Goal: Find specific page/section: Find specific page/section

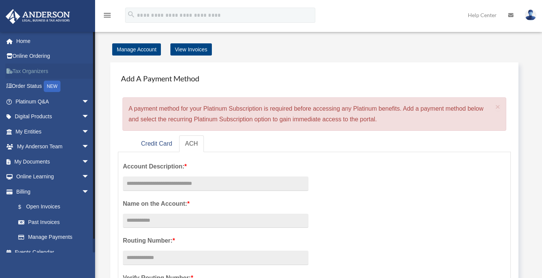
click at [33, 74] on link "Tax Organizers" at bounding box center [52, 70] width 95 height 15
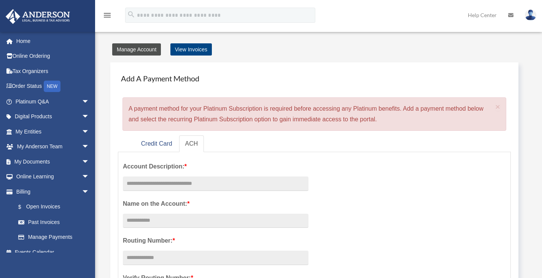
click at [139, 50] on link "Manage Account" at bounding box center [136, 49] width 49 height 12
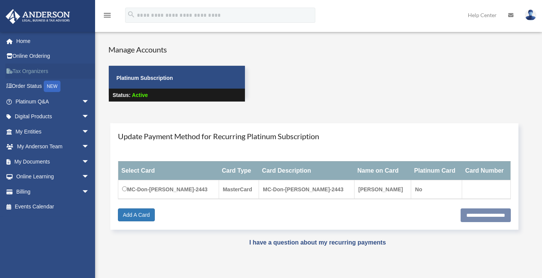
click at [28, 70] on link "Tax Organizers" at bounding box center [52, 70] width 95 height 15
